Goal: Use online tool/utility: Utilize a website feature to perform a specific function

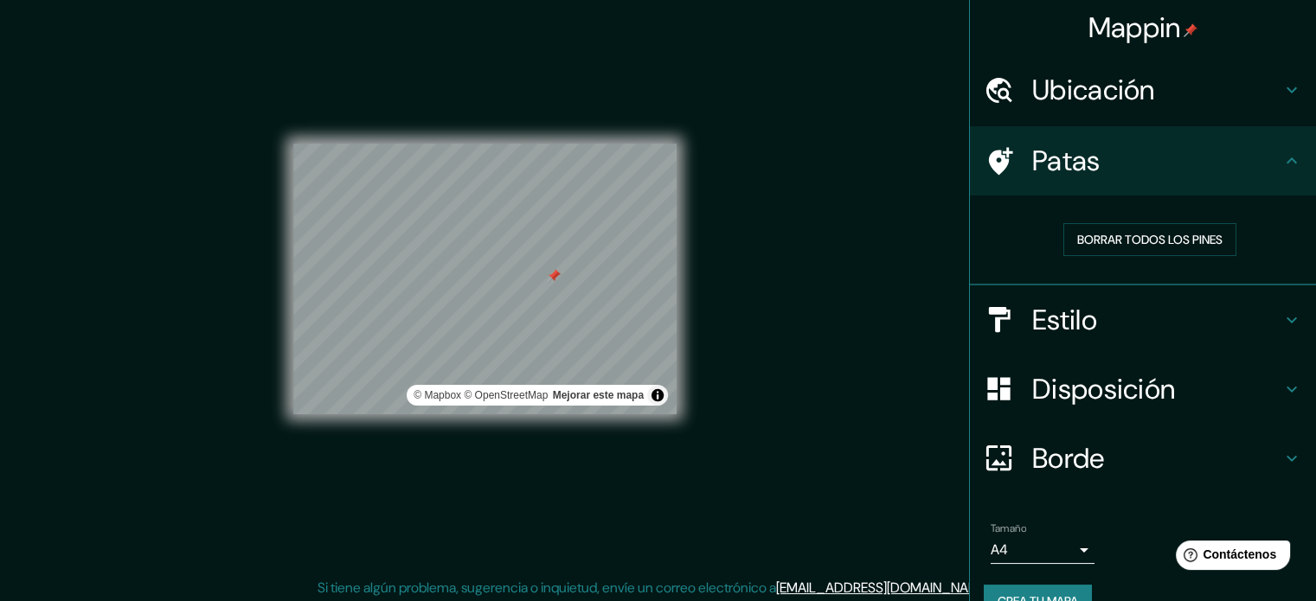
click at [794, 453] on div "Mappin Ubicación [PERSON_NAME], [GEOGRAPHIC_DATA], [GEOGRAPHIC_DATA], [GEOGRAPH…" at bounding box center [658, 293] width 1316 height 625
click at [653, 405] on div "© Mapbox © OpenStreetMap Mejorar este mapa" at bounding box center [537, 395] width 261 height 21
click at [653, 395] on button "Activar o desactivar atribución" at bounding box center [657, 395] width 21 height 21
click at [815, 397] on div "Mappin Ubicación [PERSON_NAME], [GEOGRAPHIC_DATA], [GEOGRAPHIC_DATA], [GEOGRAPH…" at bounding box center [658, 293] width 1316 height 625
click at [818, 304] on div "Mappin Ubicación [PERSON_NAME], [GEOGRAPHIC_DATA], [GEOGRAPHIC_DATA], [GEOGRAPH…" at bounding box center [658, 293] width 1316 height 625
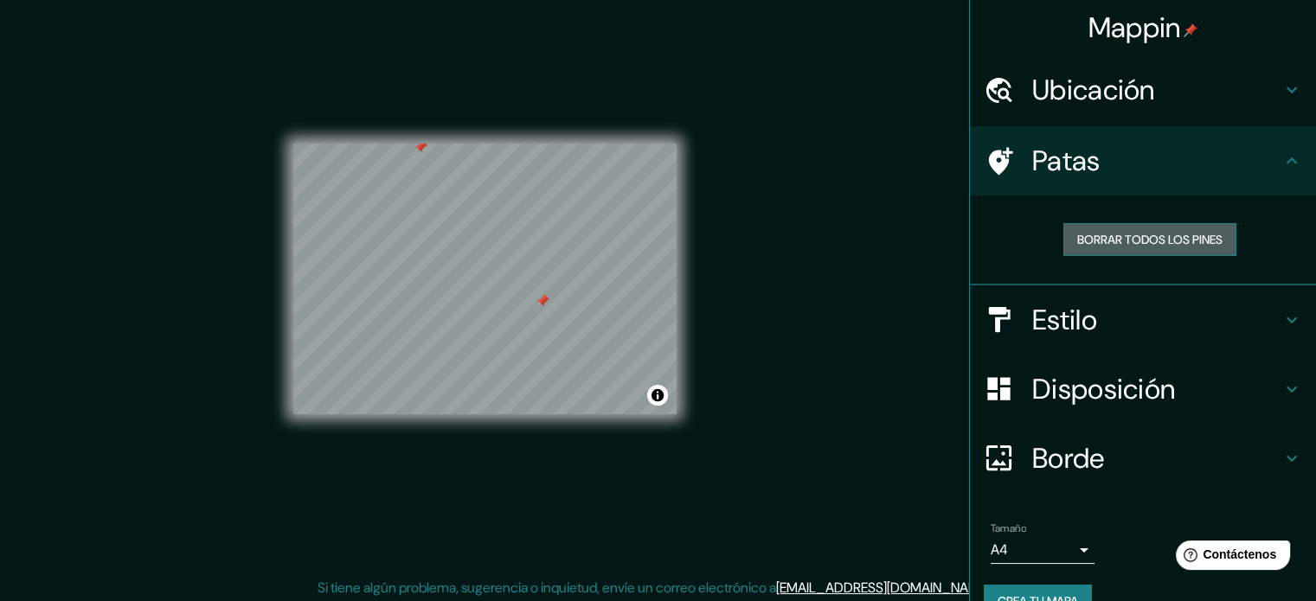
click at [1189, 234] on font "Borrar todos los pines" at bounding box center [1149, 240] width 145 height 16
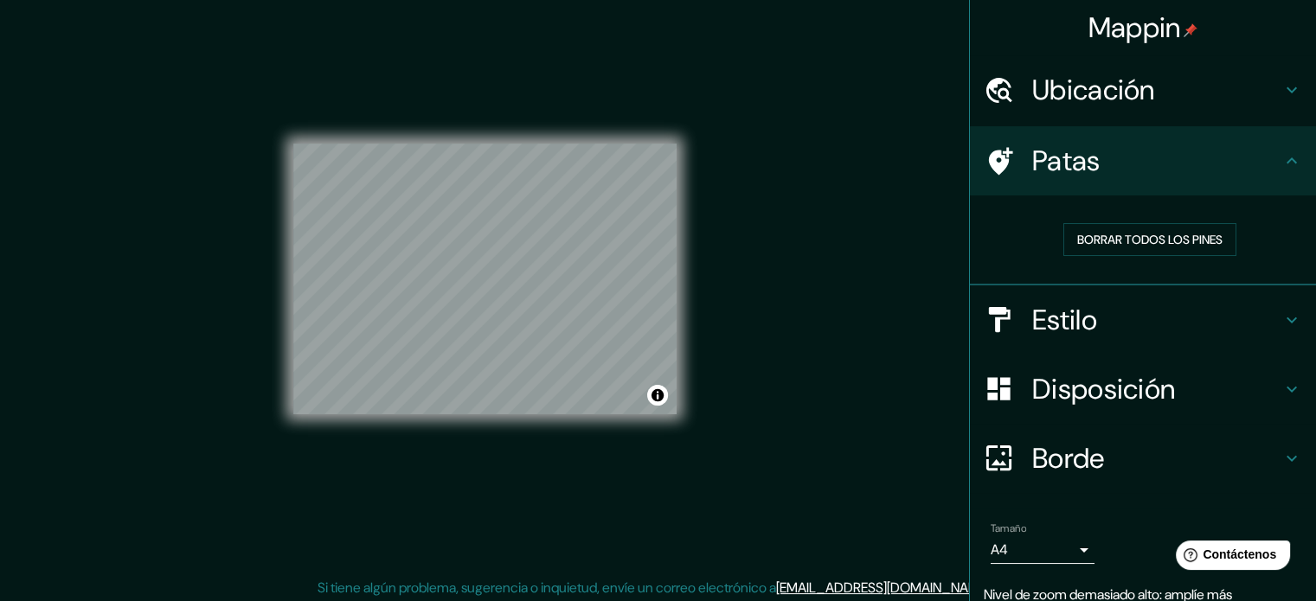
scroll to position [22, 0]
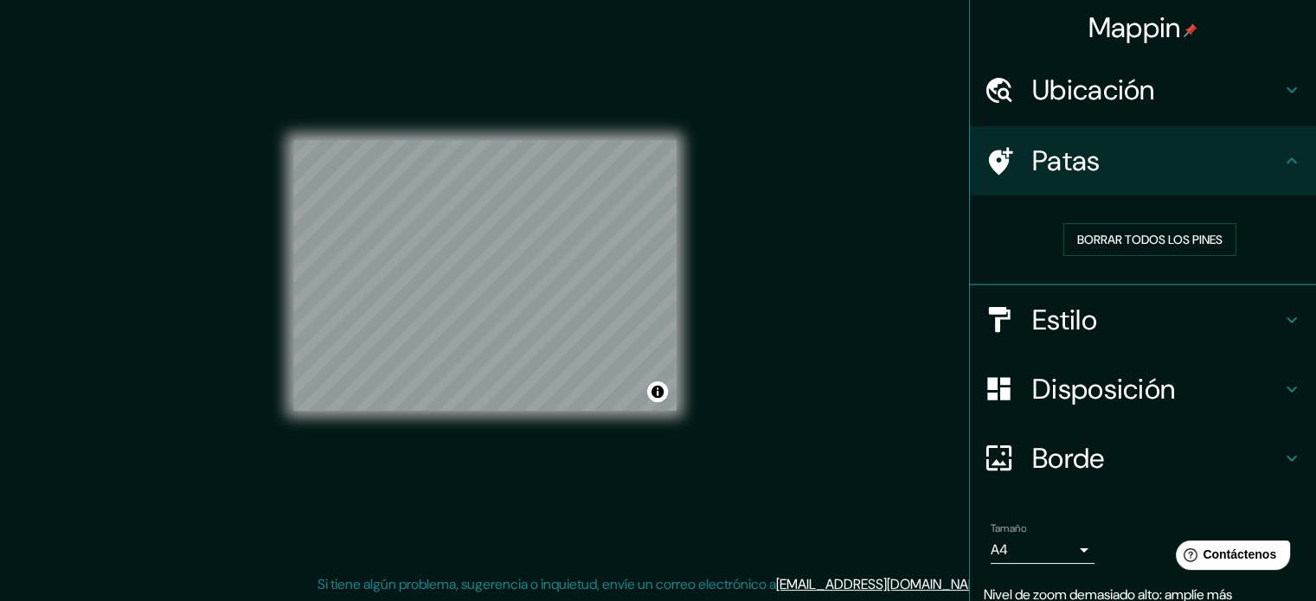
click at [1075, 98] on font "Ubicación" at bounding box center [1093, 90] width 123 height 36
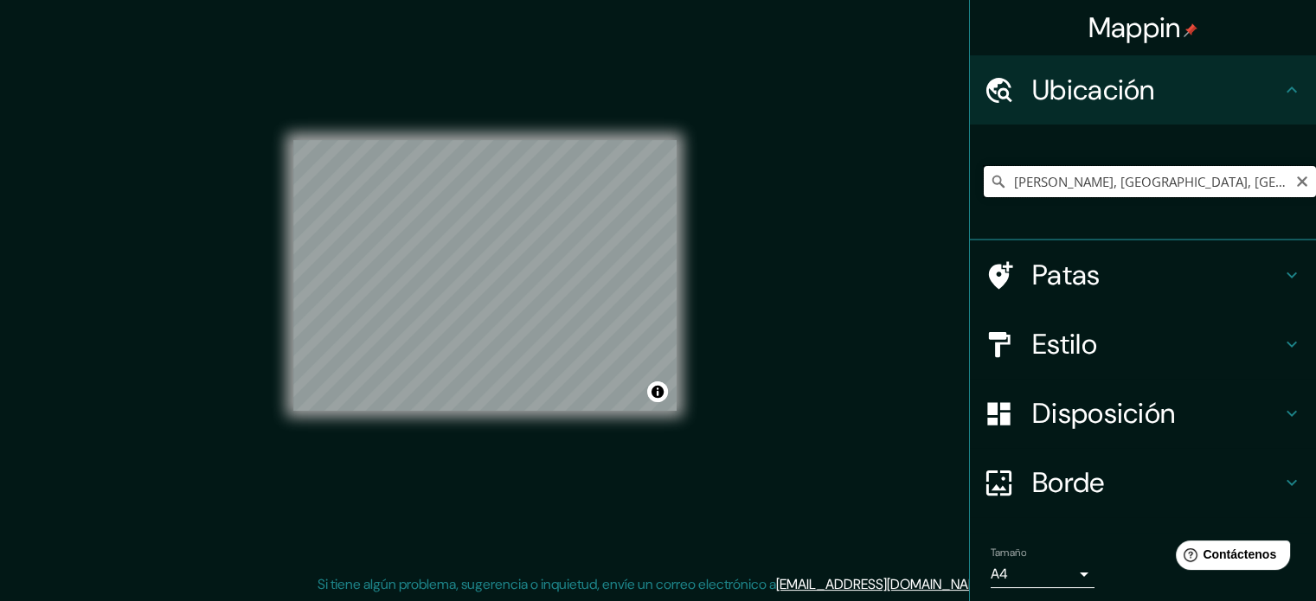
click at [1096, 183] on input "[PERSON_NAME], [GEOGRAPHIC_DATA], [GEOGRAPHIC_DATA], [GEOGRAPHIC_DATA]" at bounding box center [1150, 181] width 332 height 31
type input "[GEOGRAPHIC_DATA], [GEOGRAPHIC_DATA], [GEOGRAPHIC_DATA]"
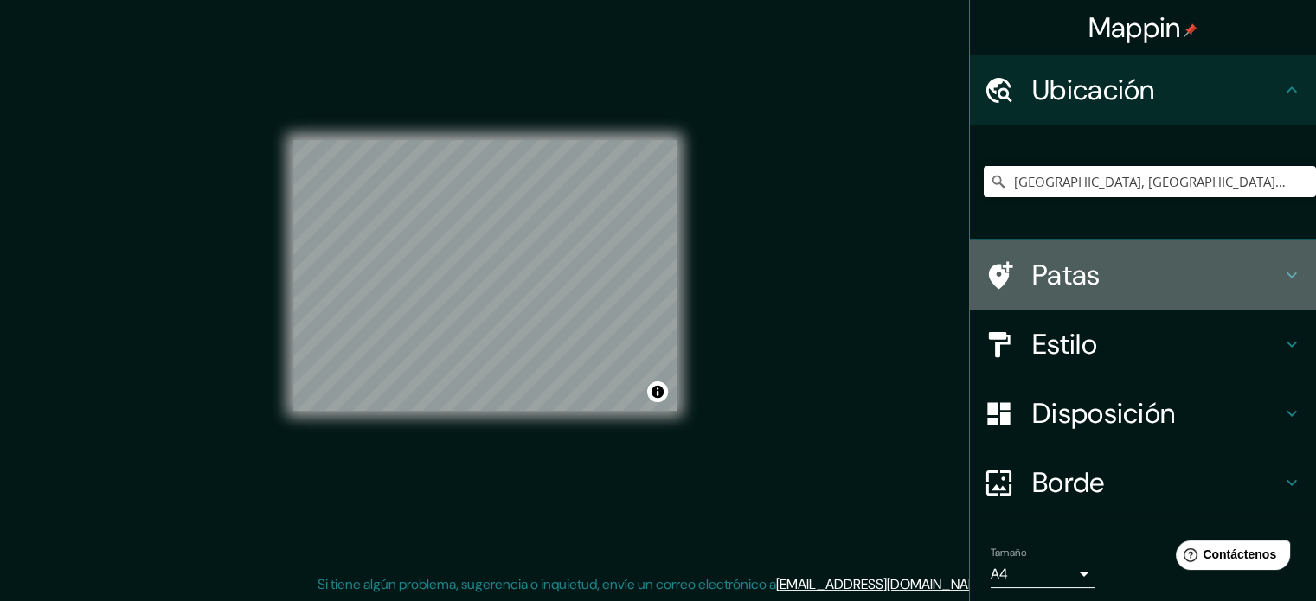
click at [1135, 273] on h4 "Patas" at bounding box center [1156, 275] width 249 height 35
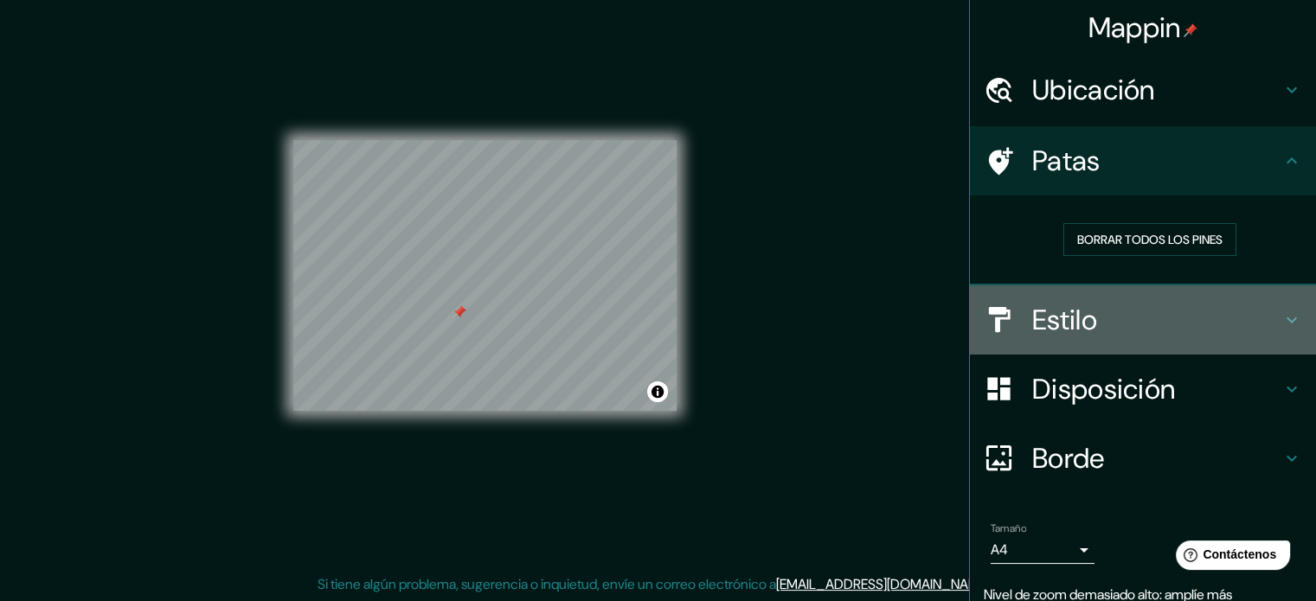
click at [1076, 323] on font "Estilo" at bounding box center [1064, 320] width 65 height 36
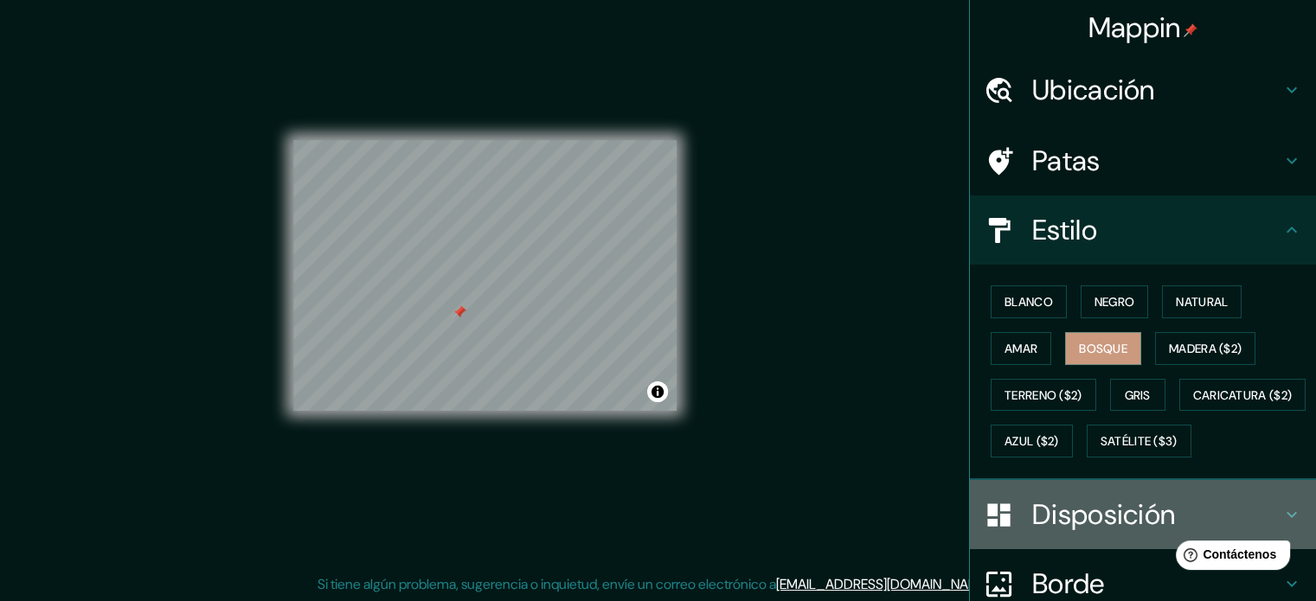
click at [1082, 533] on font "Disposición" at bounding box center [1103, 515] width 143 height 36
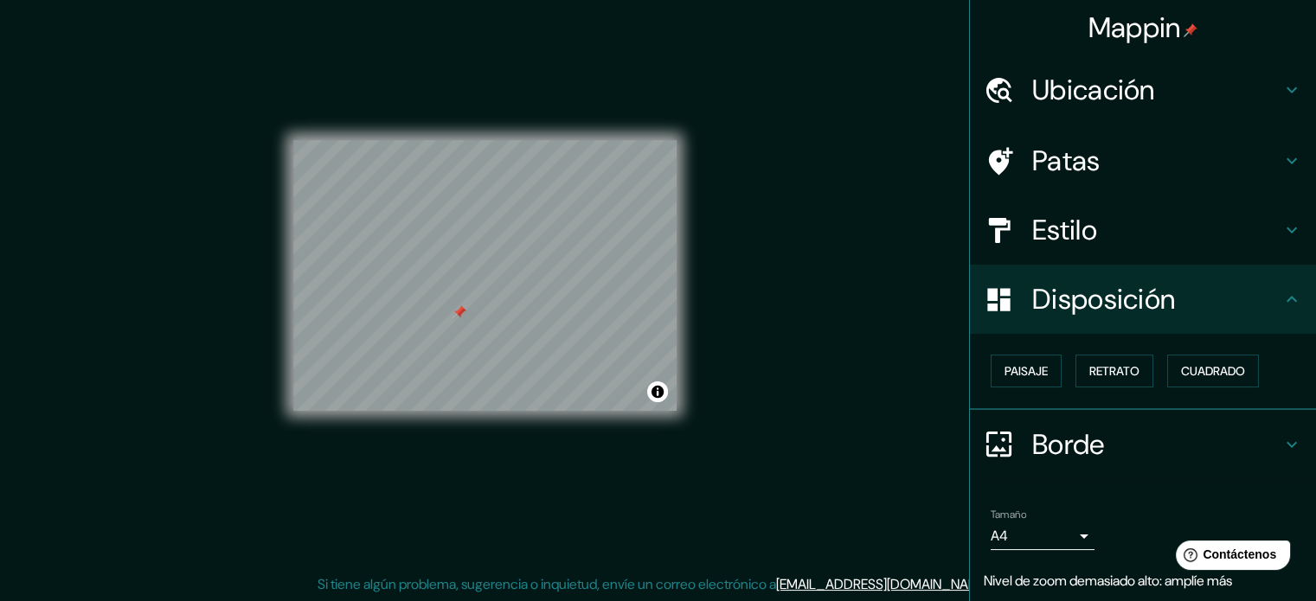
scroll to position [55, 0]
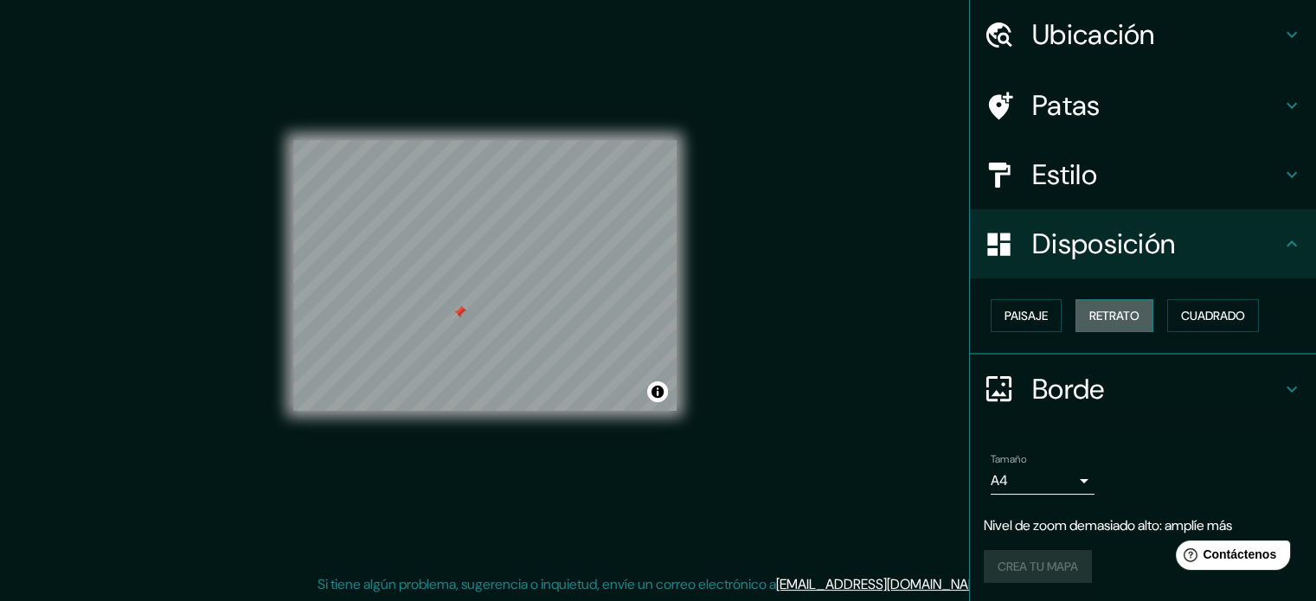
click at [1102, 317] on font "Retrato" at bounding box center [1114, 316] width 50 height 16
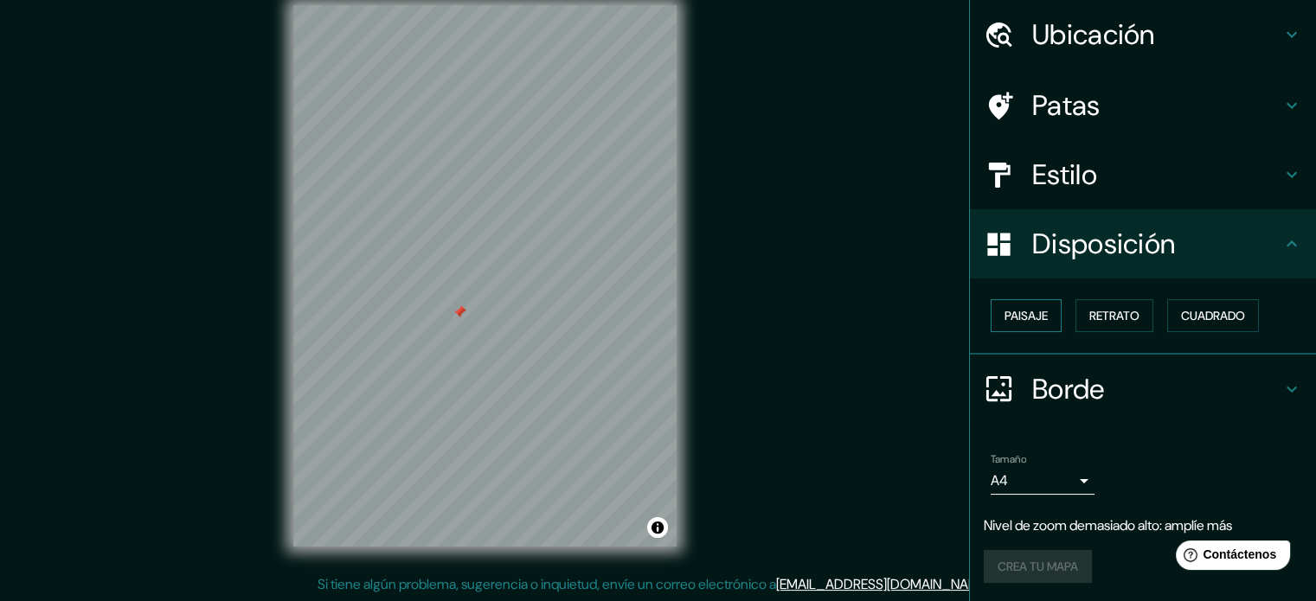
click at [1031, 317] on font "Paisaje" at bounding box center [1026, 316] width 43 height 16
